Goal: Task Accomplishment & Management: Complete application form

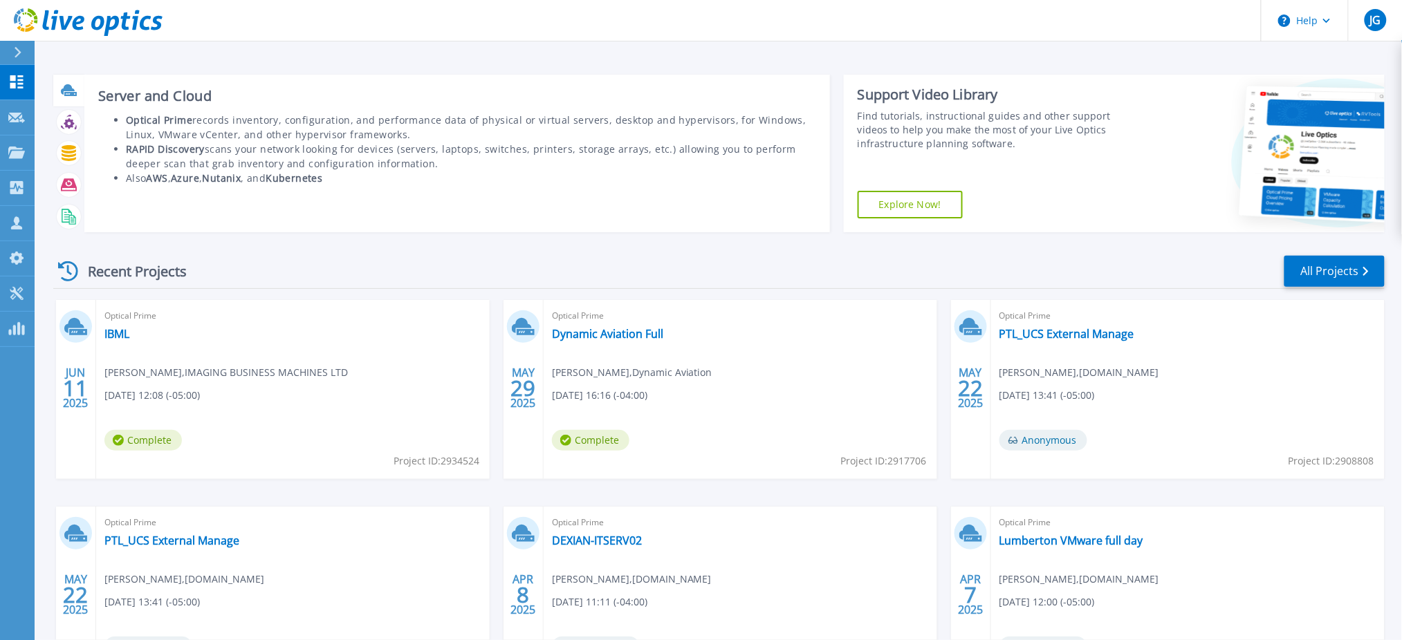
click at [65, 92] on icon at bounding box center [69, 90] width 16 height 16
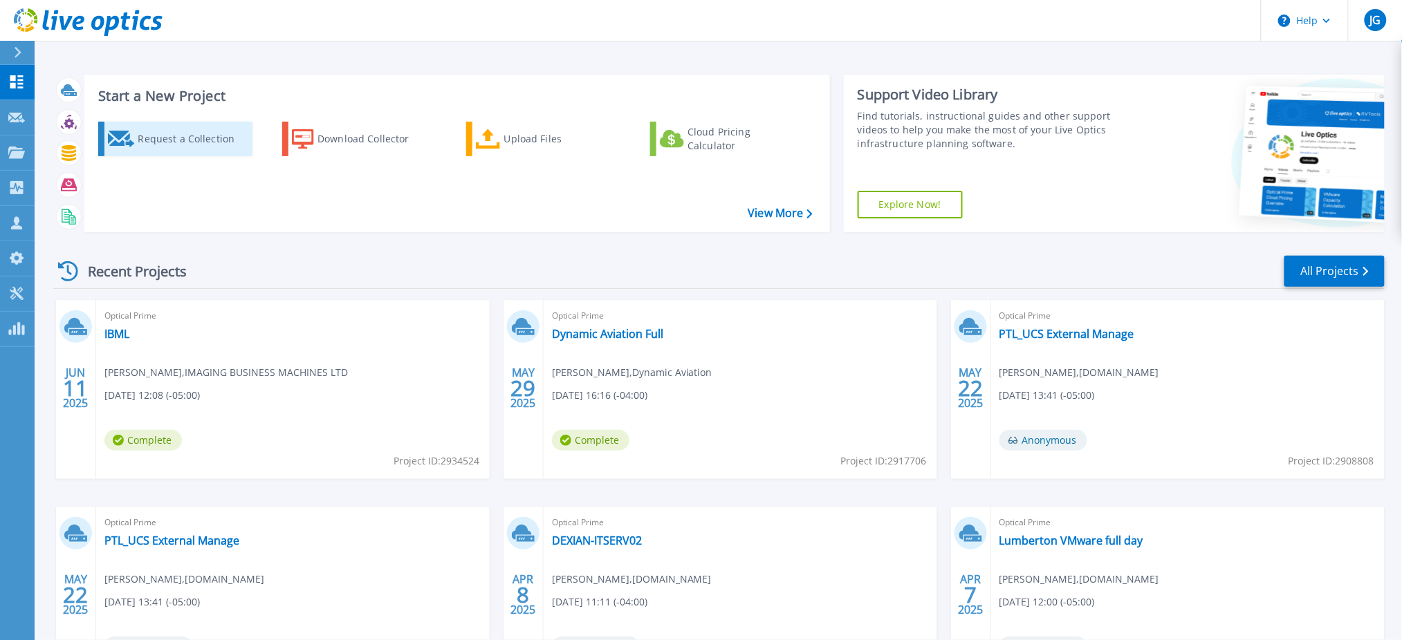
click at [170, 143] on div "Request a Collection" at bounding box center [193, 139] width 111 height 28
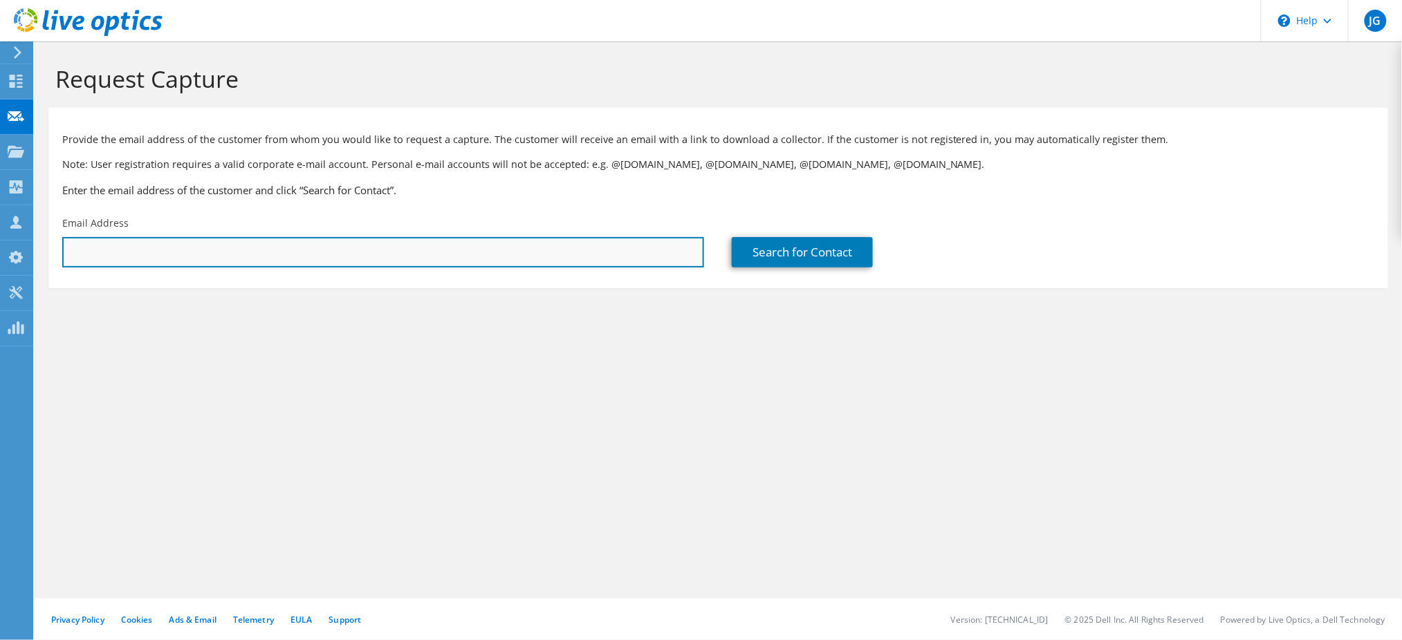
click at [365, 258] on input "text" at bounding box center [383, 252] width 642 height 30
paste input "[EMAIL_ADDRESS][DOMAIN_NAME]"
type input "[EMAIL_ADDRESS][DOMAIN_NAME]"
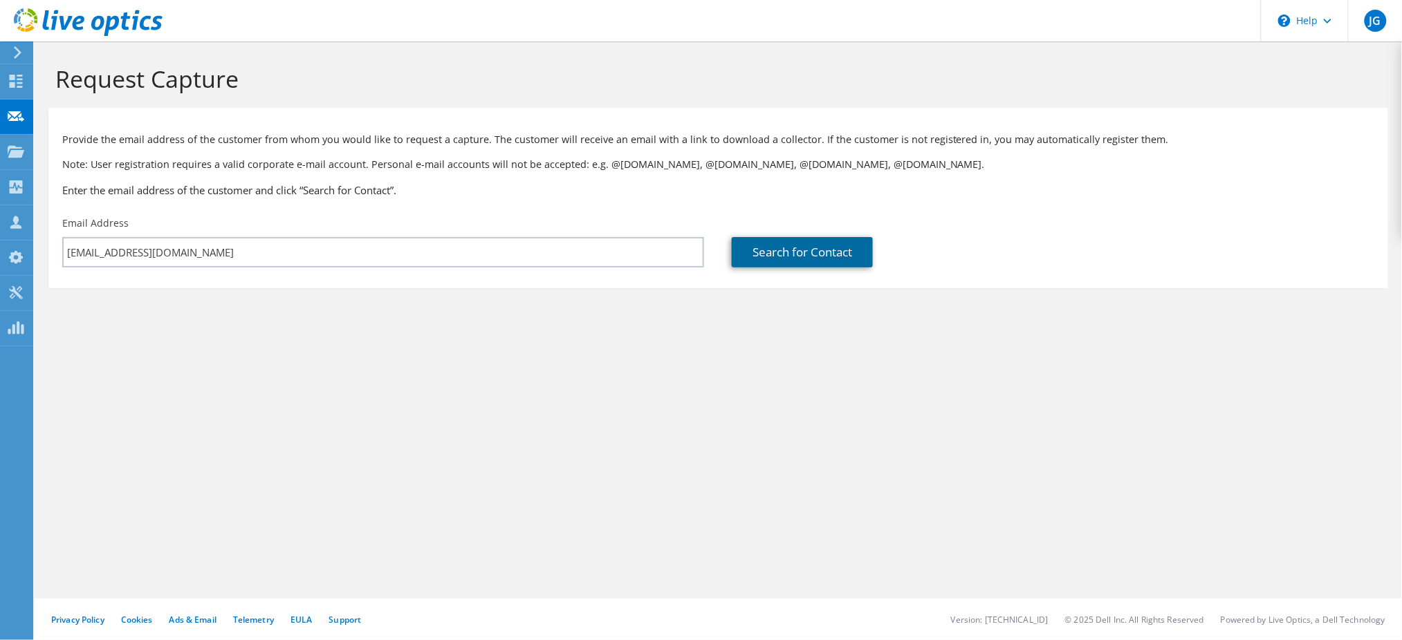
click at [802, 251] on link "Search for Contact" at bounding box center [802, 252] width 141 height 30
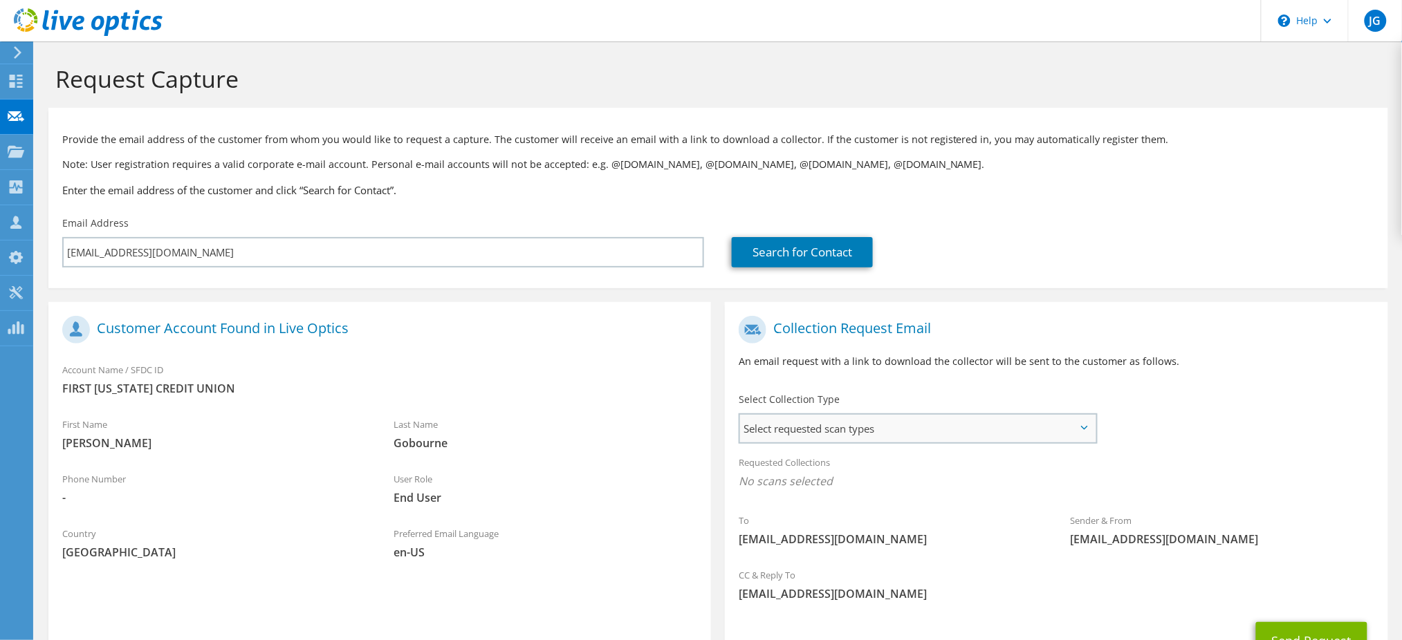
click at [857, 433] on span "Select requested scan types" at bounding box center [918, 429] width 356 height 28
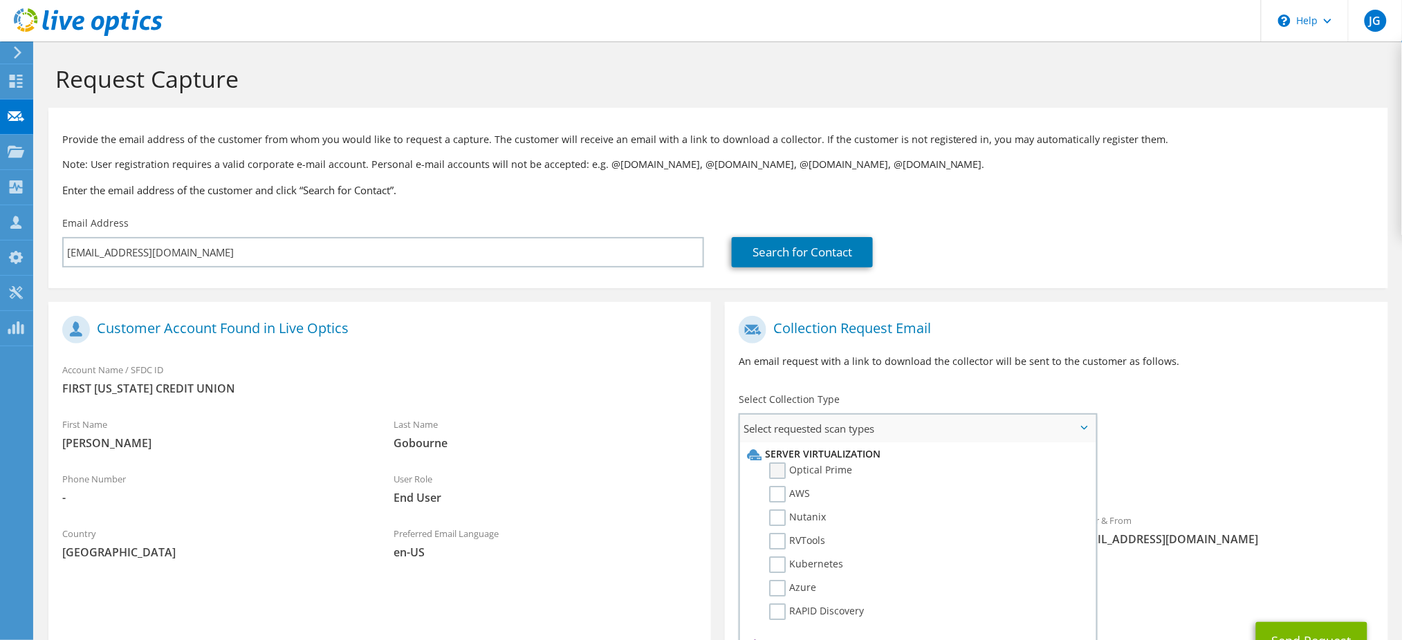
click at [780, 468] on label "Optical Prime" at bounding box center [810, 471] width 83 height 17
click at [0, 0] on input "Optical Prime" at bounding box center [0, 0] width 0 height 0
click at [1270, 414] on div "To [EMAIL_ADDRESS][DOMAIN_NAME] Sender & From [EMAIL_ADDRESS][DOMAIN_NAME]" at bounding box center [1056, 437] width 663 height 256
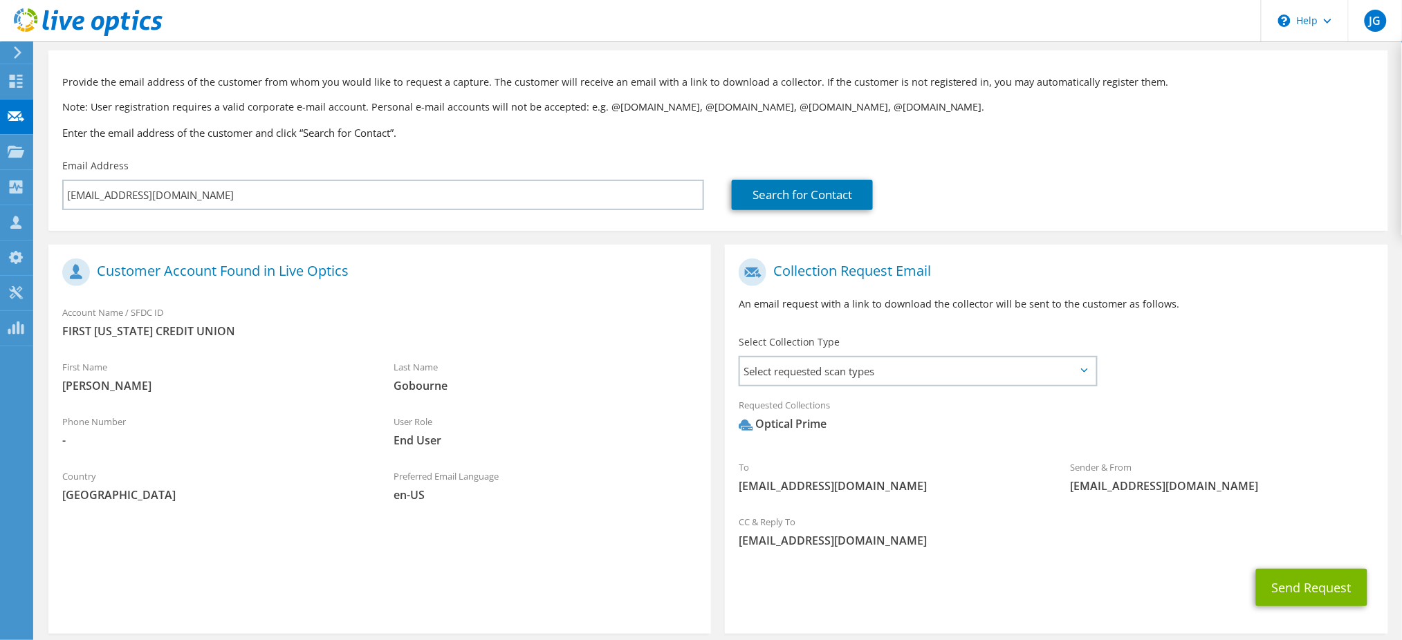
scroll to position [120, 0]
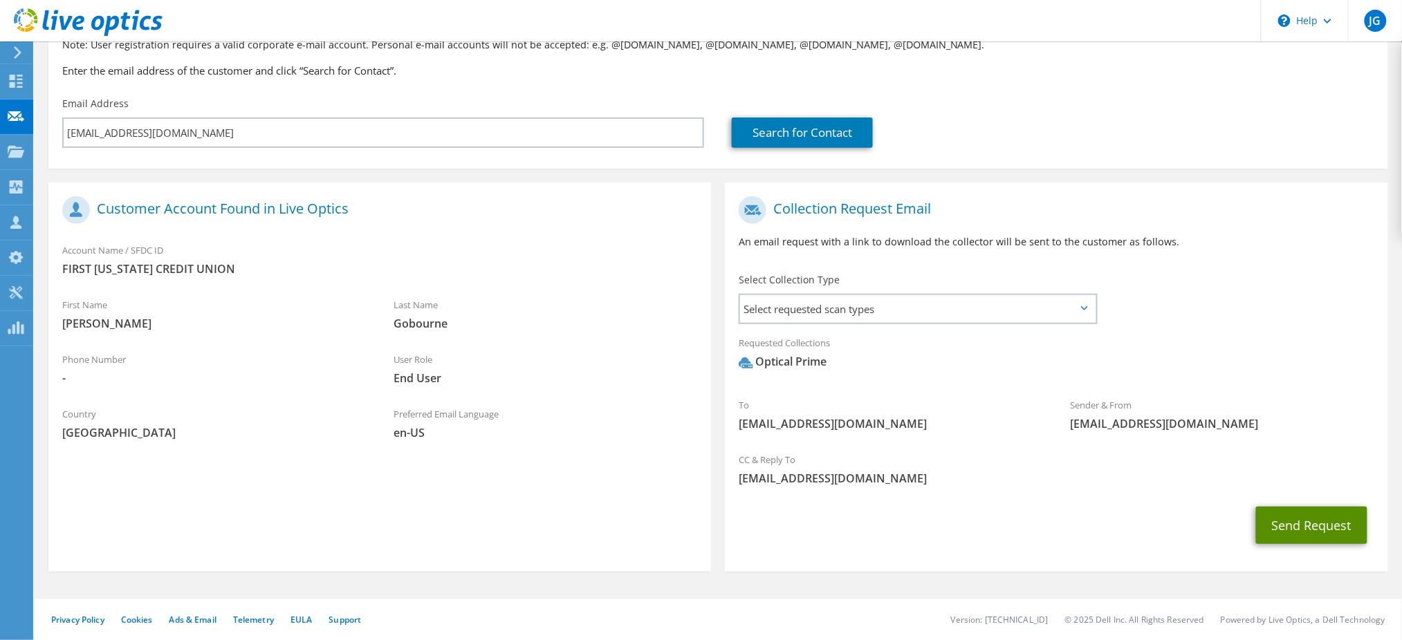
click at [1292, 521] on button "Send Request" at bounding box center [1311, 525] width 111 height 37
